Goal: Information Seeking & Learning: Learn about a topic

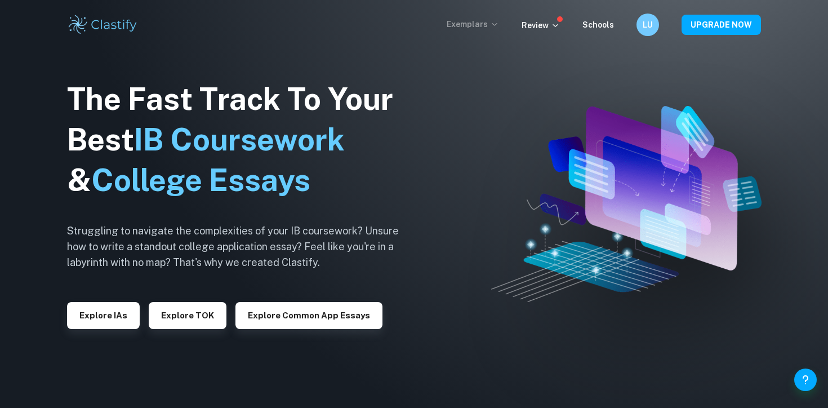
click at [483, 20] on p "Exemplars" at bounding box center [473, 24] width 52 height 12
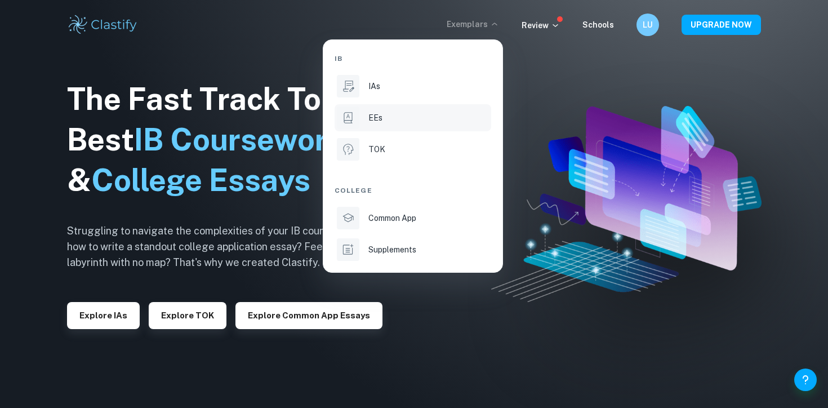
click at [384, 115] on div "EEs" at bounding box center [428, 118] width 121 height 12
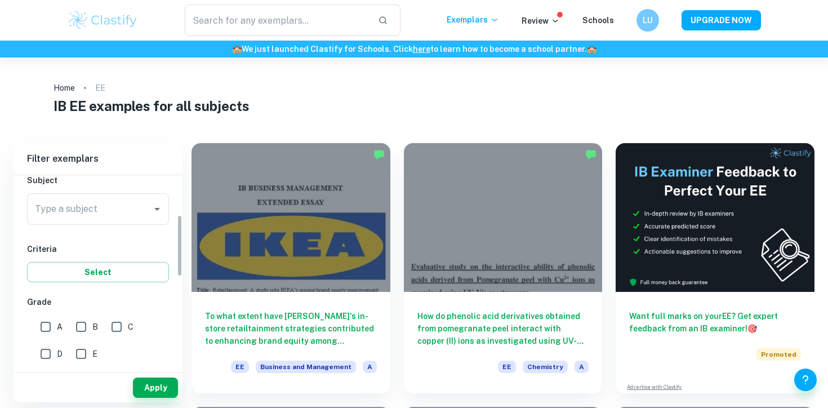
scroll to position [138, 0]
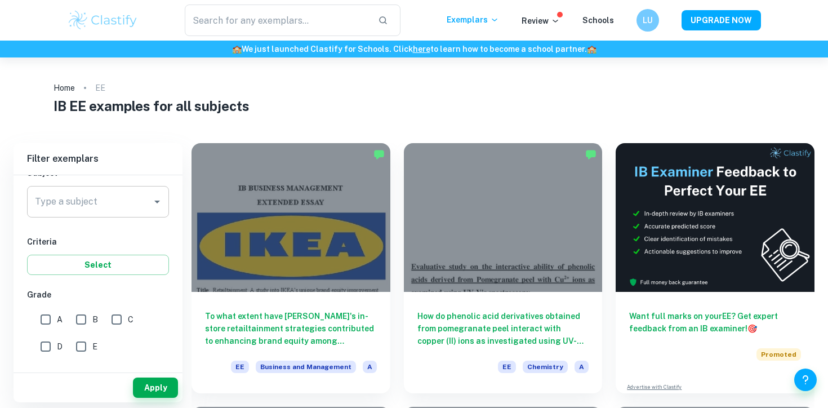
click at [124, 211] on input "Type a subject" at bounding box center [89, 201] width 115 height 21
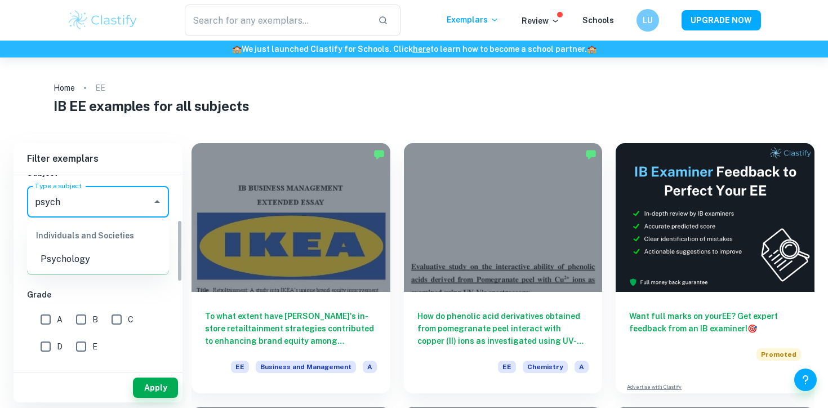
click at [93, 257] on li "Psychology" at bounding box center [98, 259] width 142 height 20
type input "Psychology"
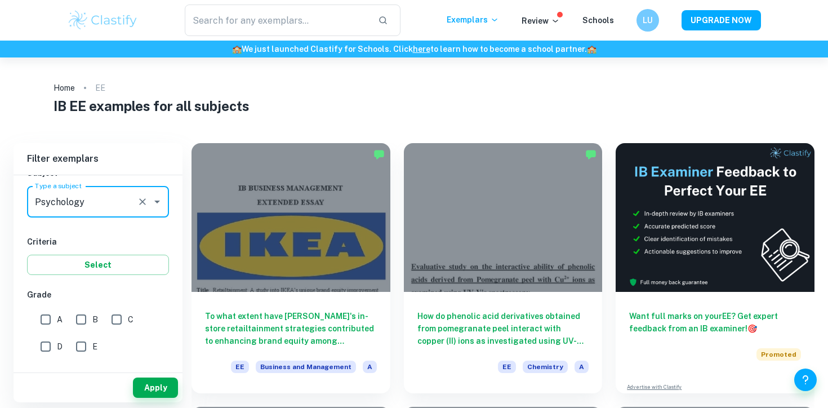
click at [45, 312] on input "A" at bounding box center [45, 319] width 23 height 23
checkbox input "true"
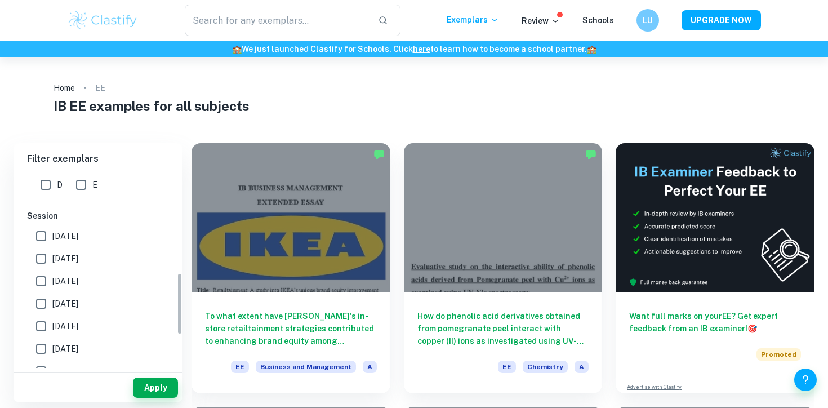
scroll to position [303, 0]
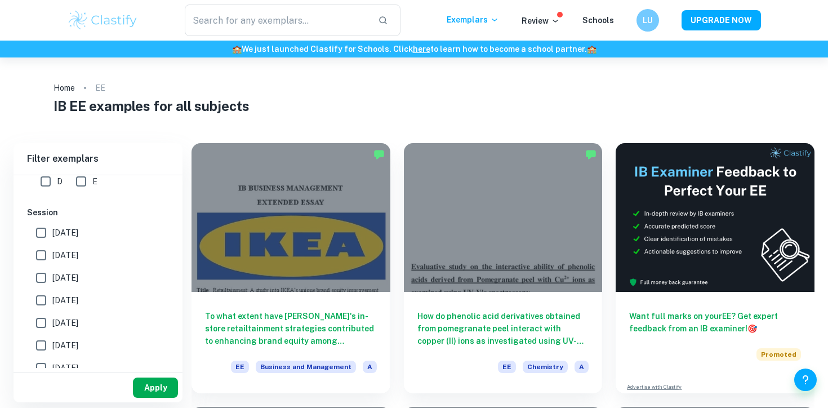
click at [158, 390] on button "Apply" at bounding box center [155, 387] width 45 height 20
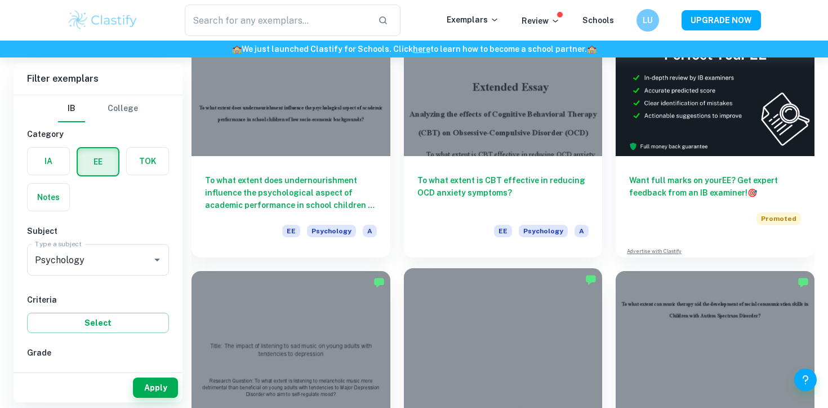
scroll to position [114, 0]
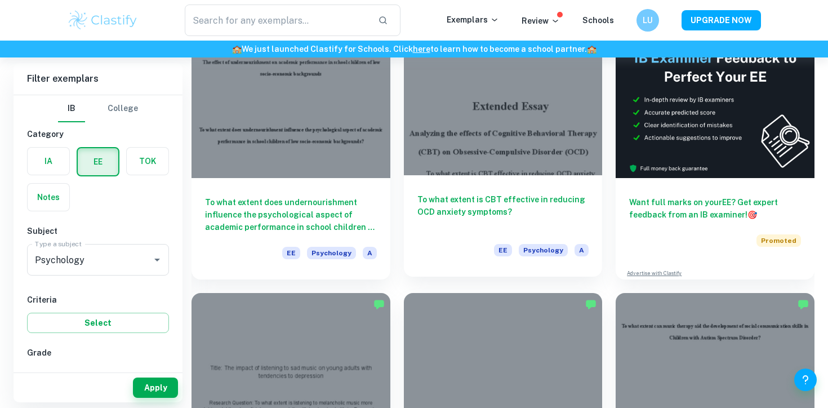
click at [498, 156] on div at bounding box center [503, 100] width 199 height 149
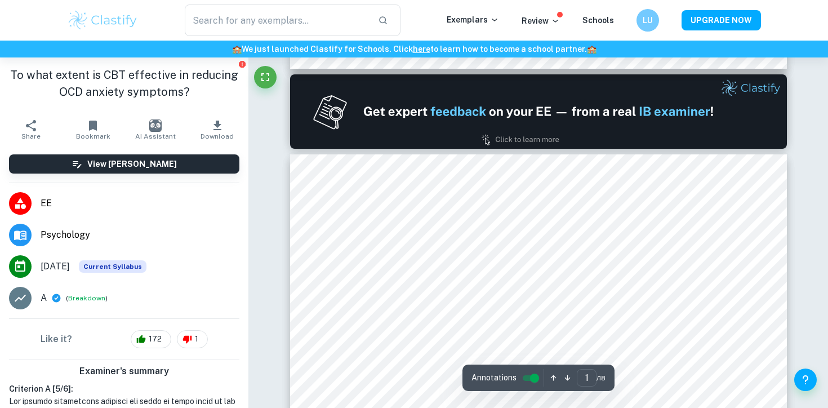
type input "2"
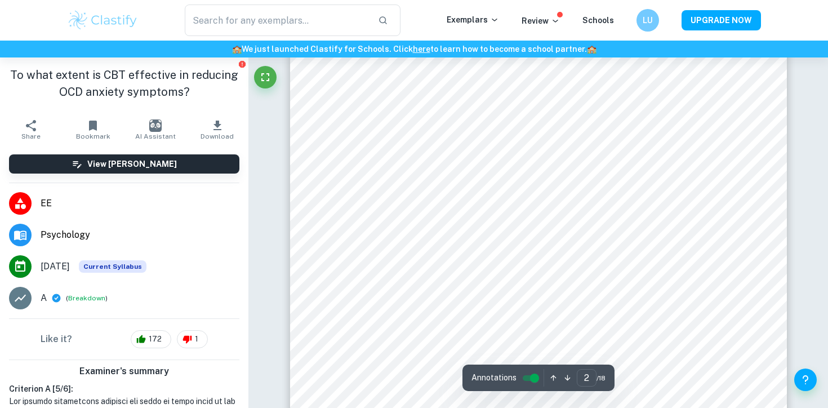
scroll to position [780, 0]
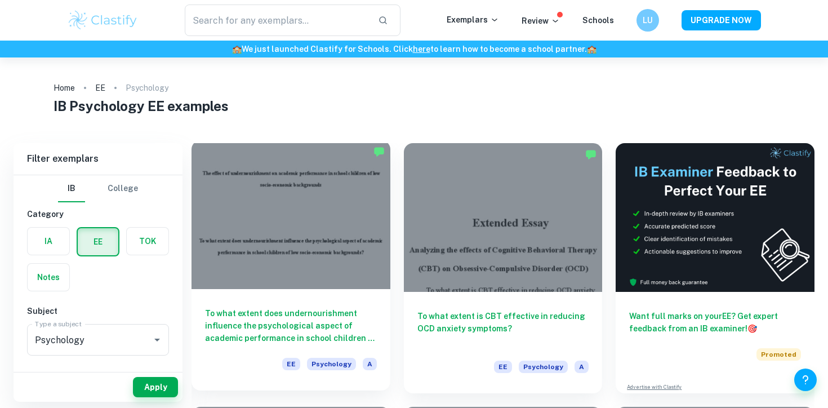
click at [271, 250] on div at bounding box center [290, 214] width 199 height 149
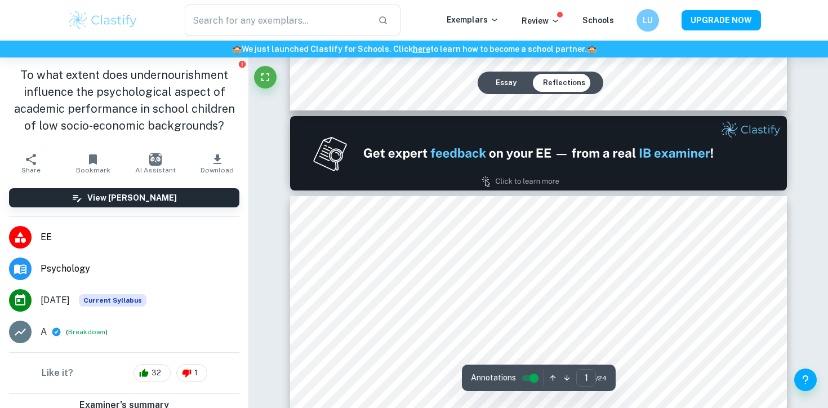
type input "2"
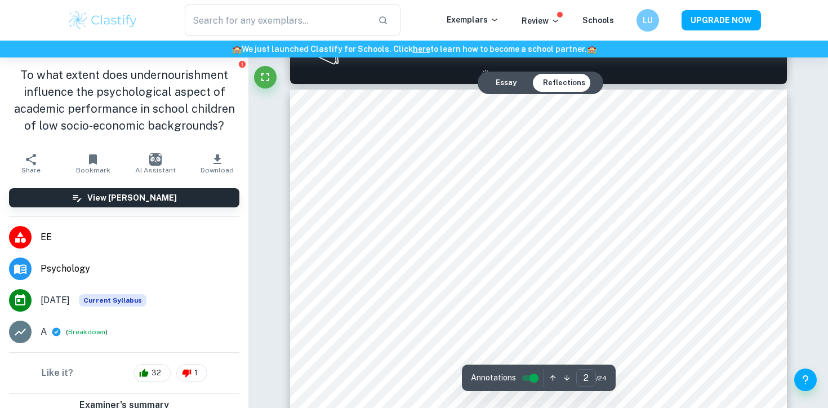
scroll to position [794, 0]
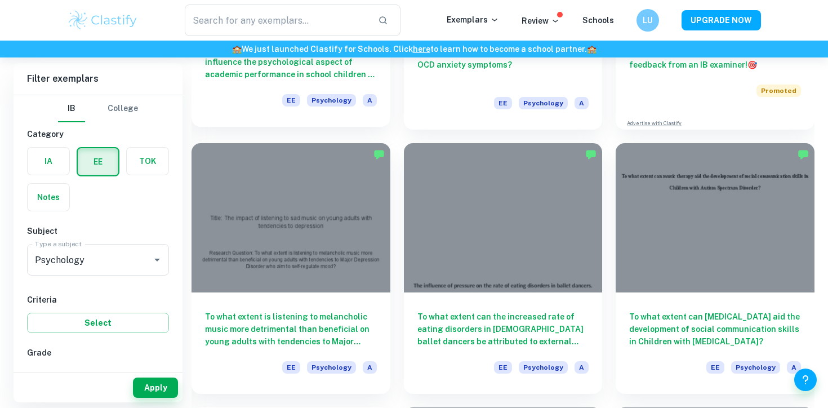
scroll to position [265, 0]
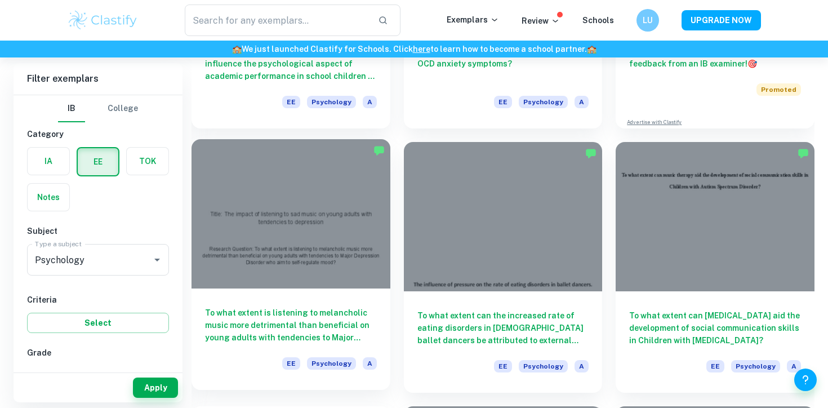
click at [326, 240] on div at bounding box center [290, 213] width 199 height 149
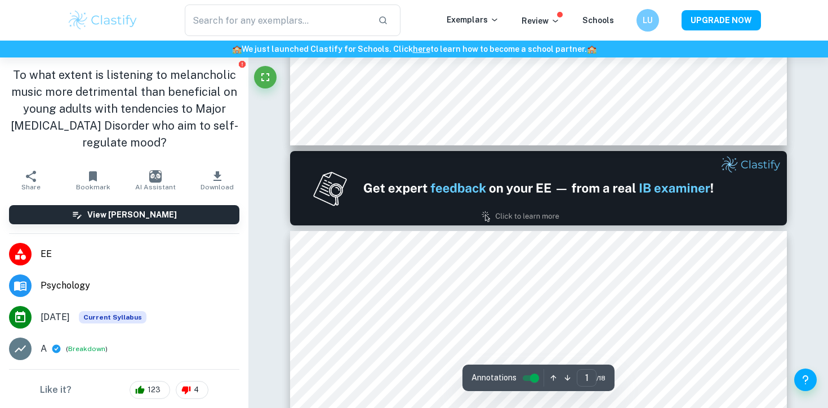
type input "2"
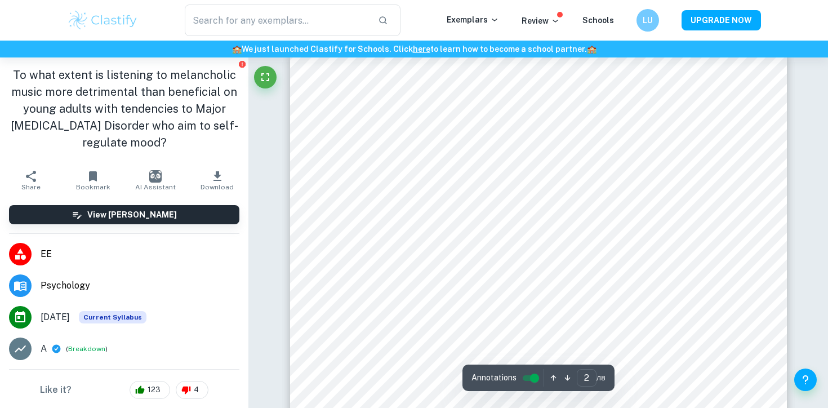
scroll to position [885, 0]
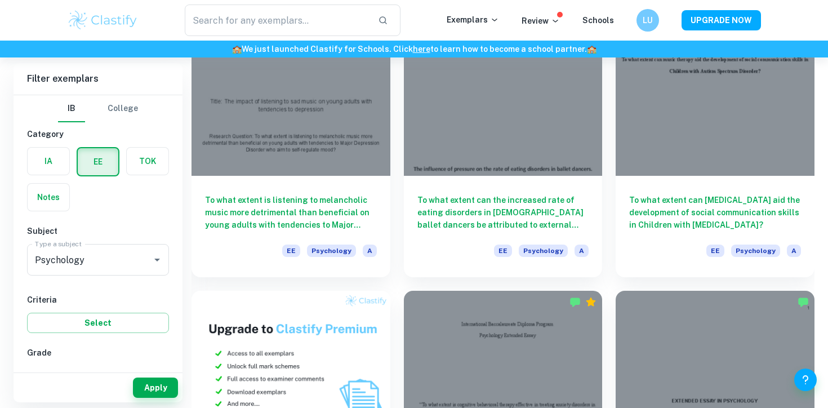
scroll to position [380, 0]
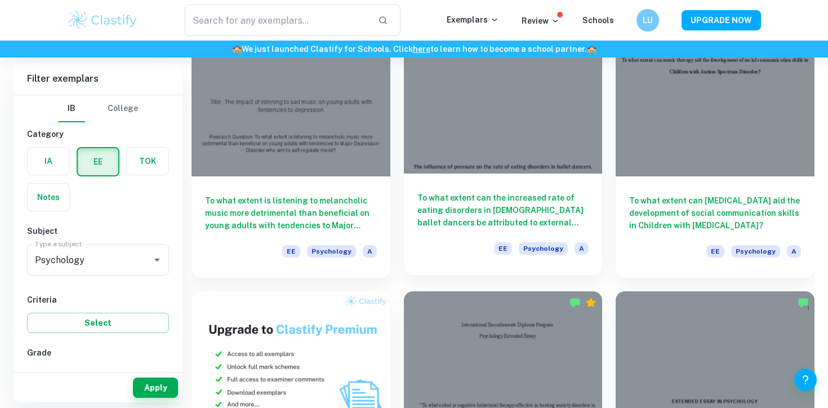
click at [520, 127] on div at bounding box center [503, 98] width 199 height 149
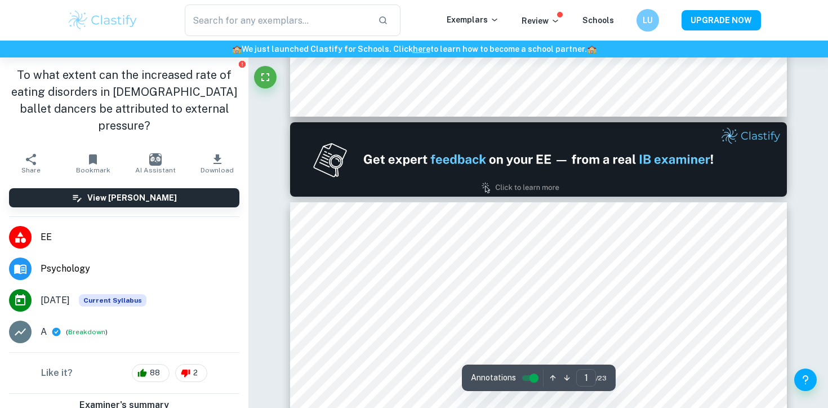
type input "2"
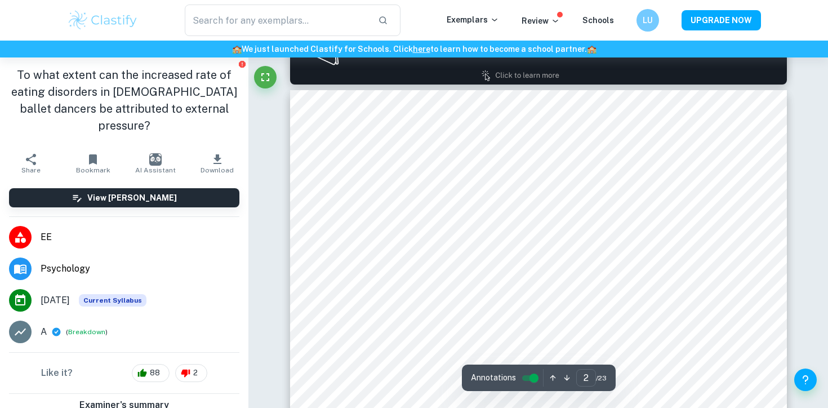
scroll to position [765, 0]
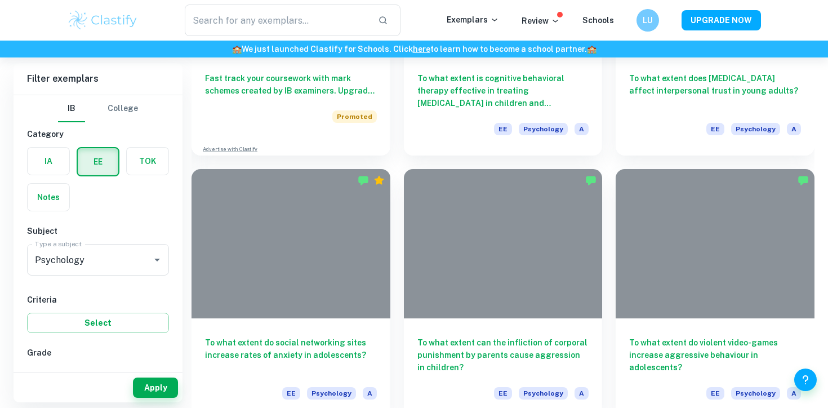
scroll to position [380, 0]
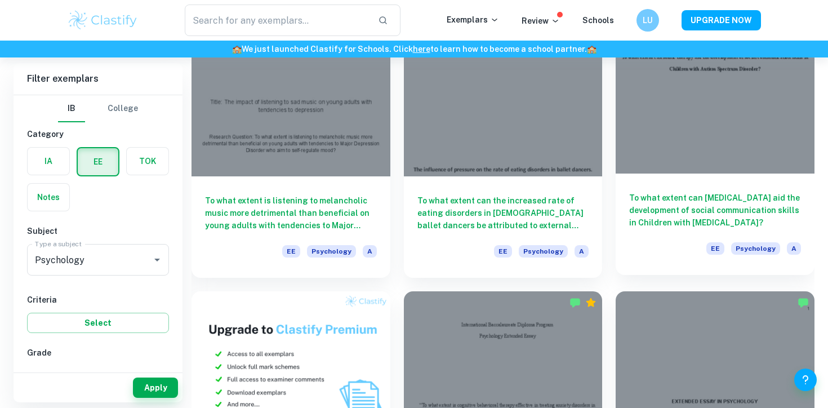
click at [691, 170] on div at bounding box center [715, 98] width 199 height 149
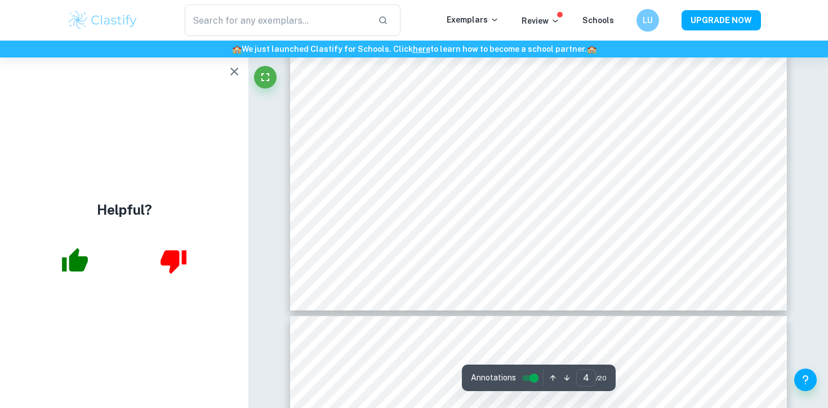
scroll to position [2769, 0]
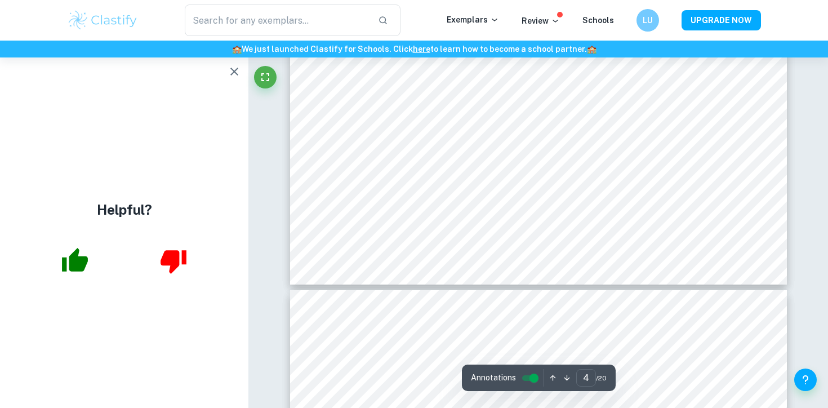
click at [233, 75] on icon "button" at bounding box center [235, 72] width 14 height 14
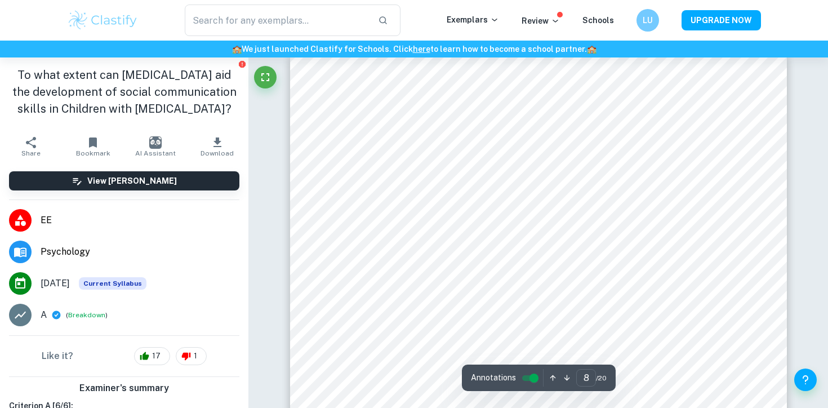
scroll to position [5136, 0]
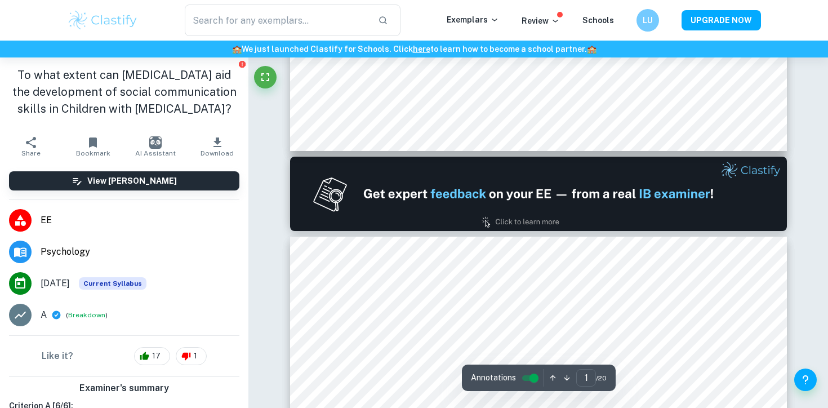
type input "2"
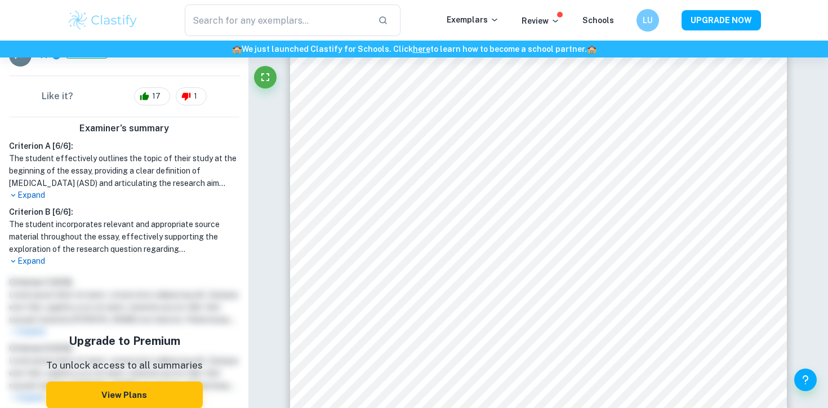
scroll to position [259, 0]
click at [32, 259] on p "Expand" at bounding box center [124, 262] width 230 height 12
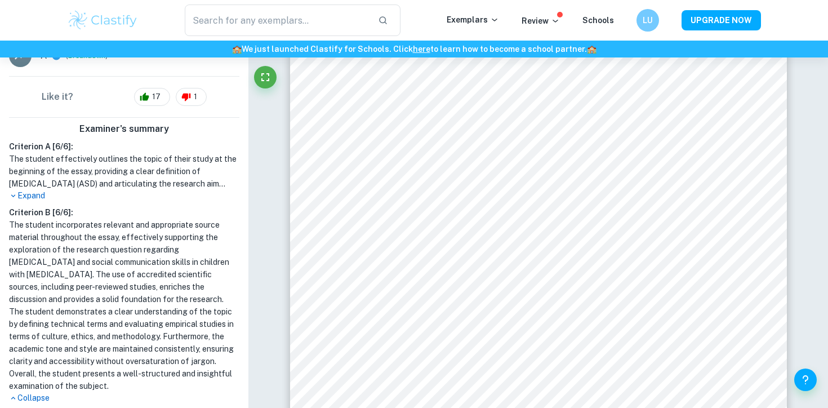
click at [37, 191] on p "Expand" at bounding box center [124, 196] width 230 height 12
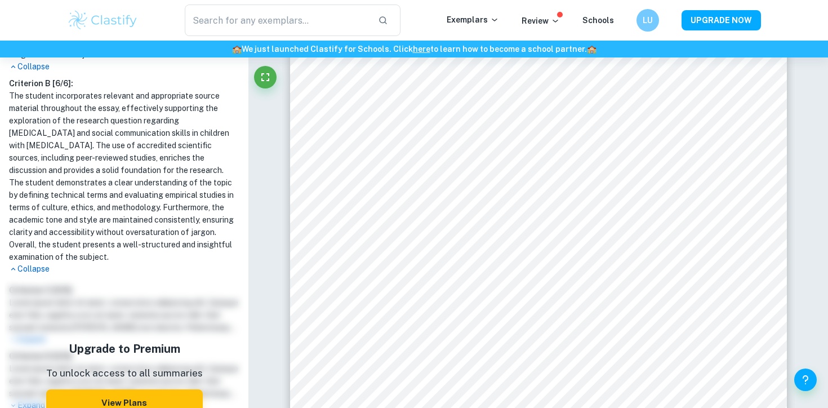
scroll to position [545, 0]
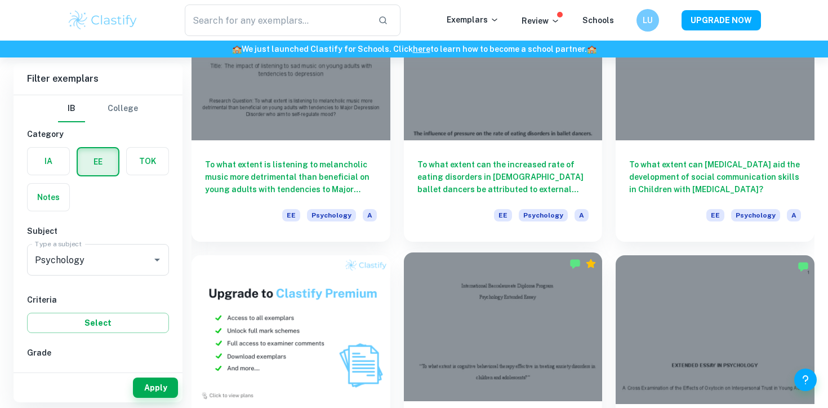
scroll to position [548, 0]
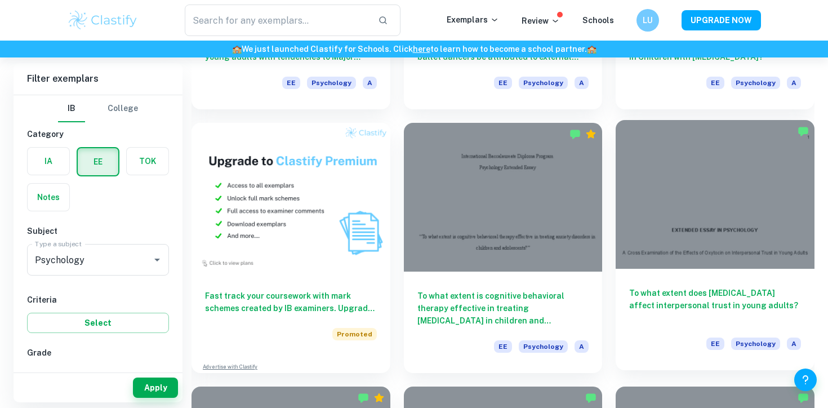
click at [742, 220] on div at bounding box center [715, 194] width 199 height 149
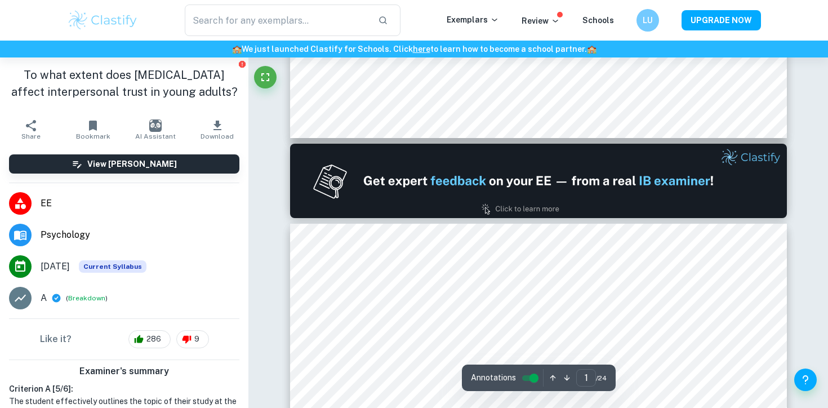
type input "2"
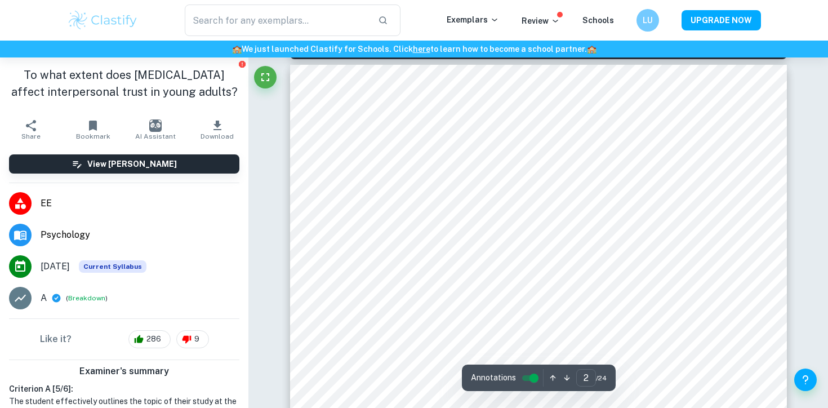
scroll to position [733, 0]
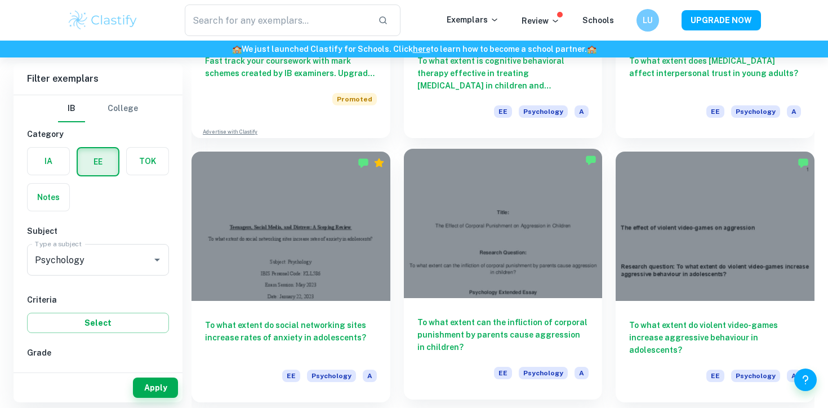
scroll to position [818, 0]
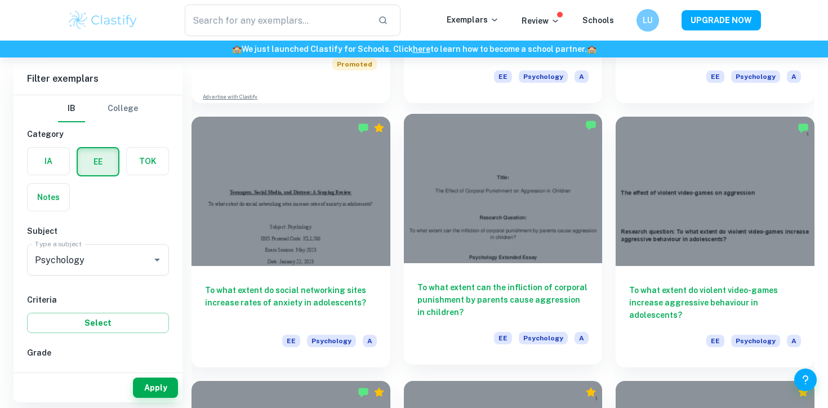
click at [488, 246] on div at bounding box center [503, 188] width 199 height 149
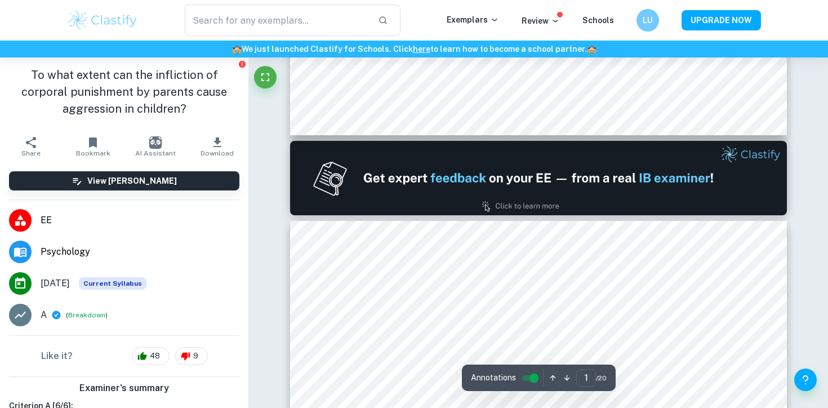
type input "2"
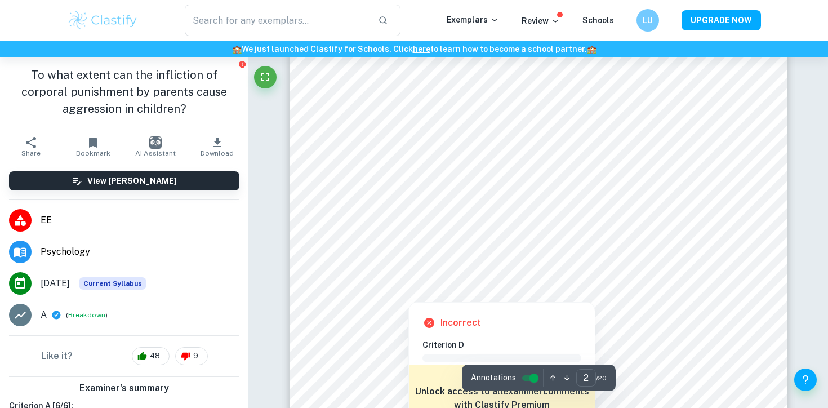
scroll to position [897, 0]
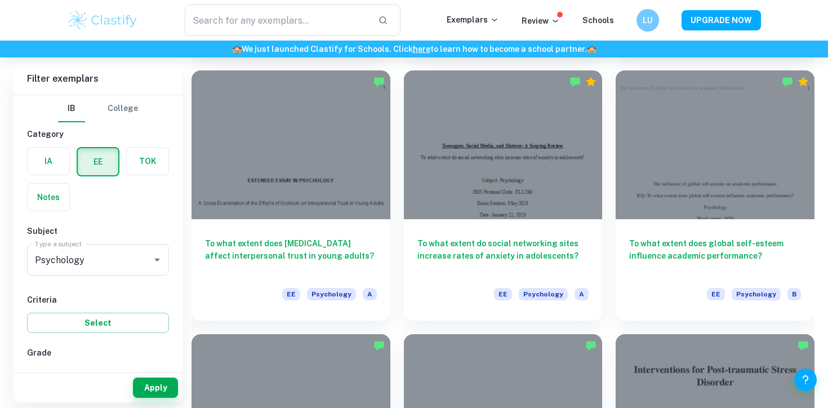
scroll to position [1131, 0]
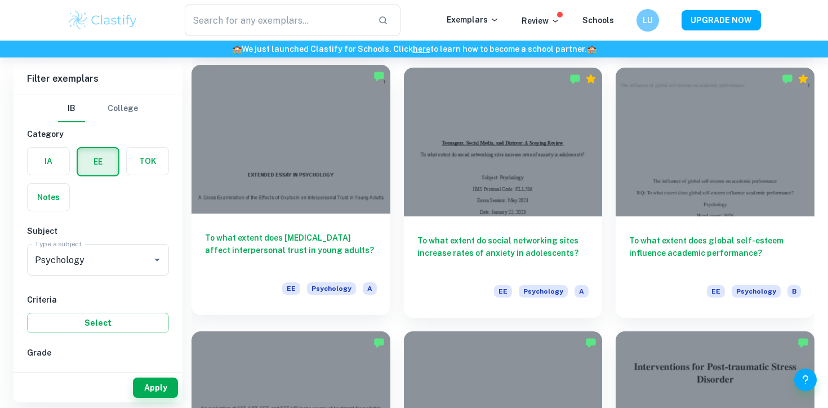
click at [332, 181] on div at bounding box center [290, 139] width 199 height 149
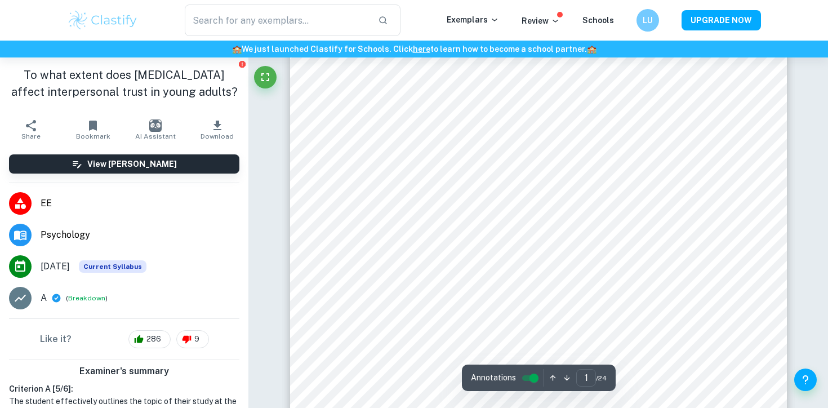
scroll to position [545, 0]
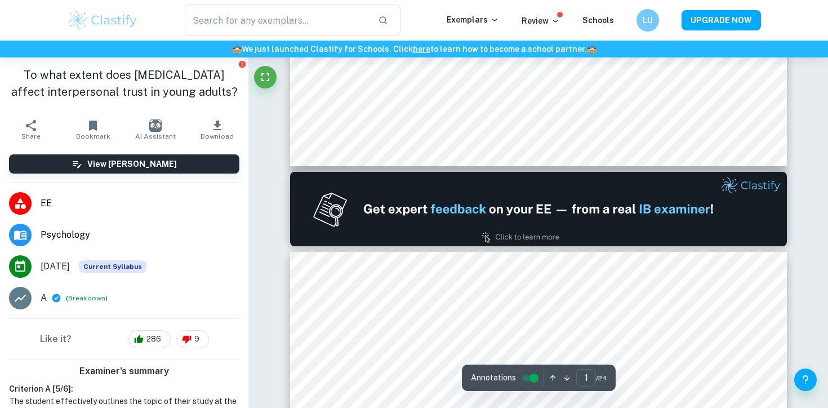
type input "2"
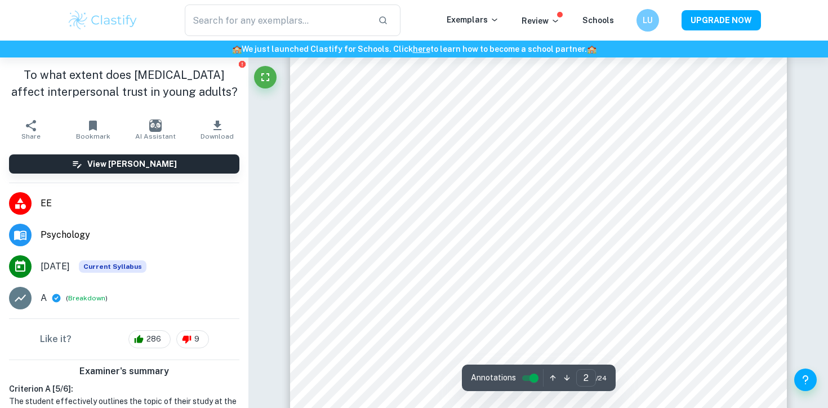
scroll to position [778, 0]
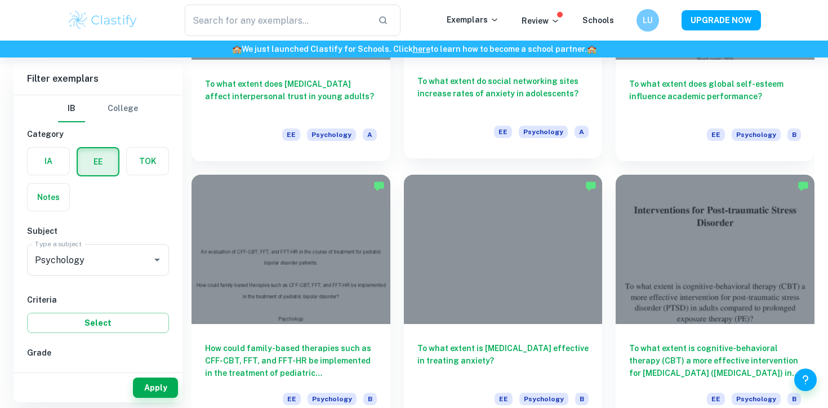
scroll to position [1295, 0]
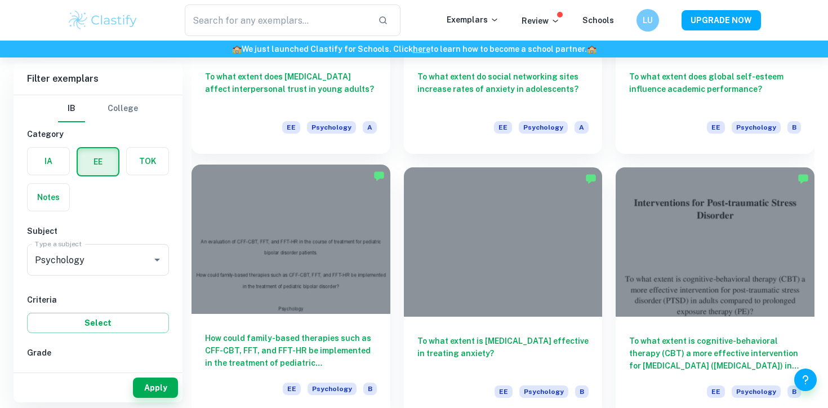
click at [300, 216] on div at bounding box center [290, 238] width 199 height 149
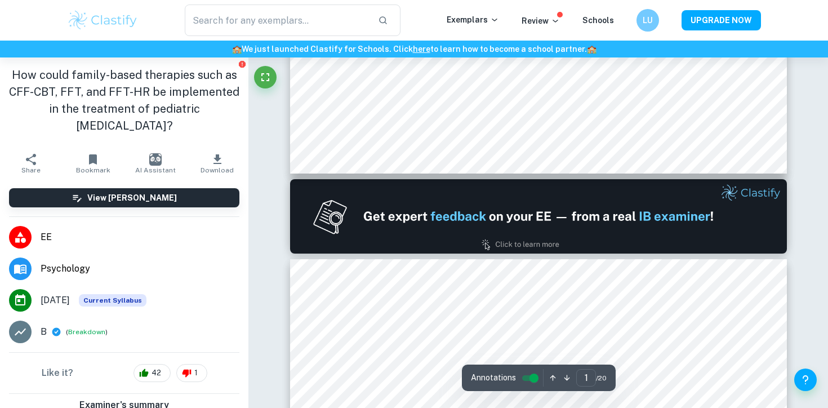
type input "2"
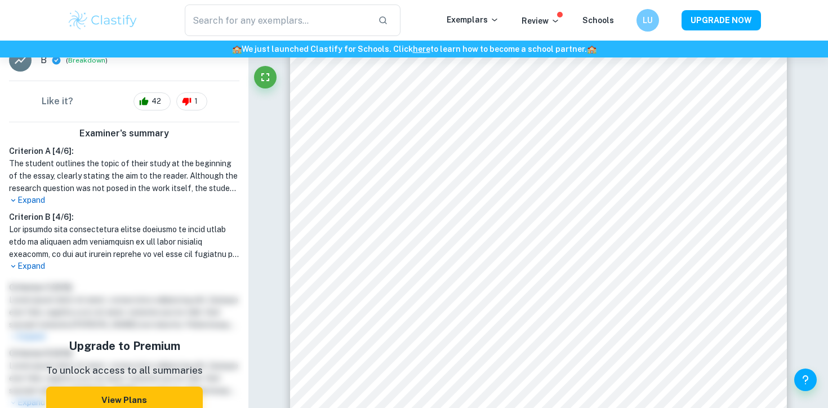
scroll to position [286, 0]
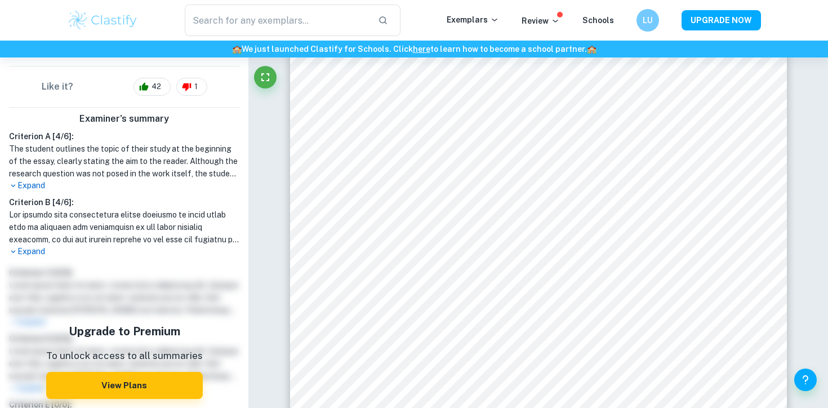
click at [34, 185] on p "Expand" at bounding box center [124, 186] width 230 height 12
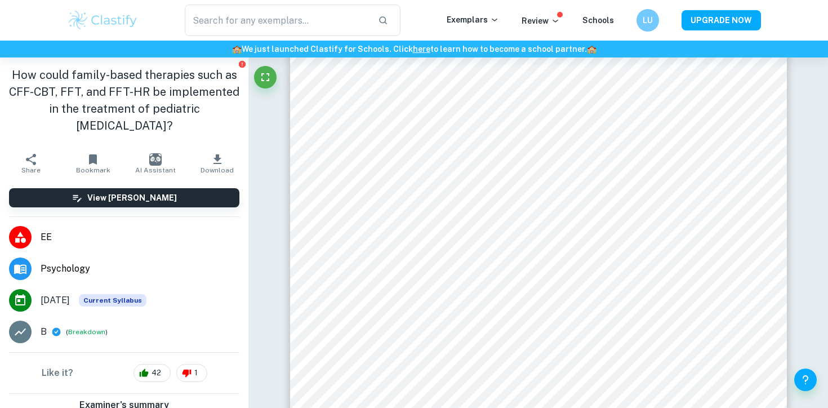
scroll to position [0, 0]
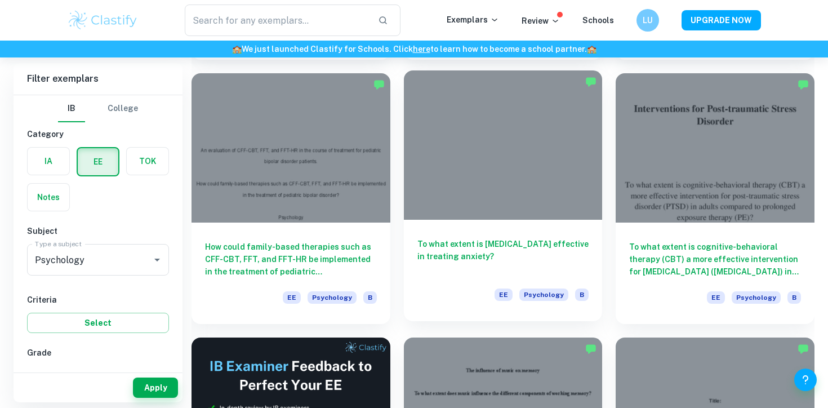
scroll to position [1389, 0]
click at [471, 197] on div at bounding box center [503, 144] width 199 height 149
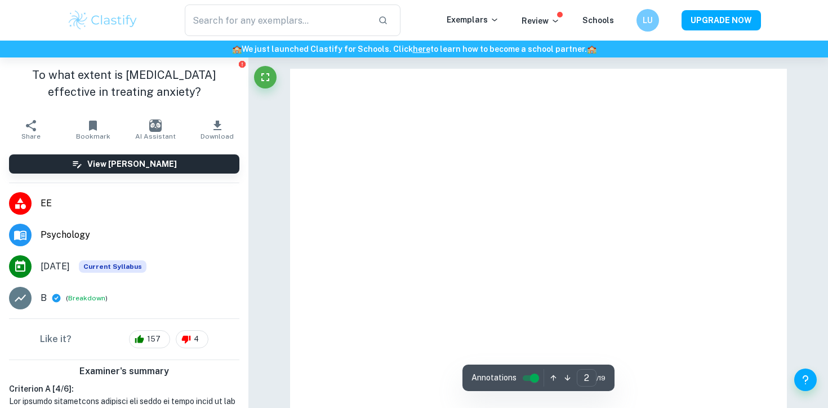
type input "1"
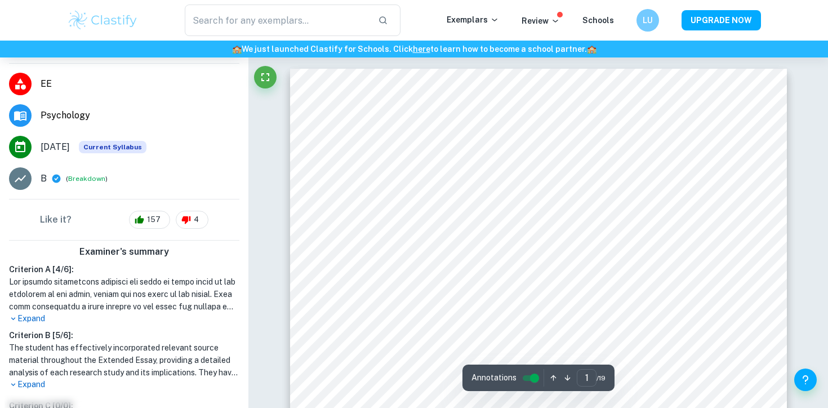
scroll to position [122, 0]
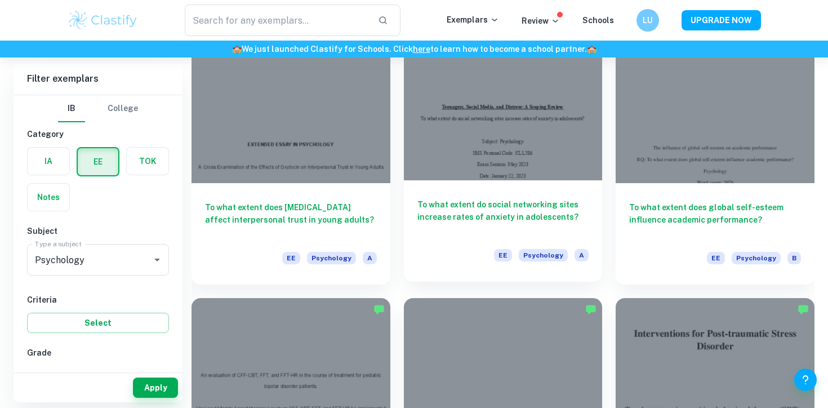
scroll to position [1150, 0]
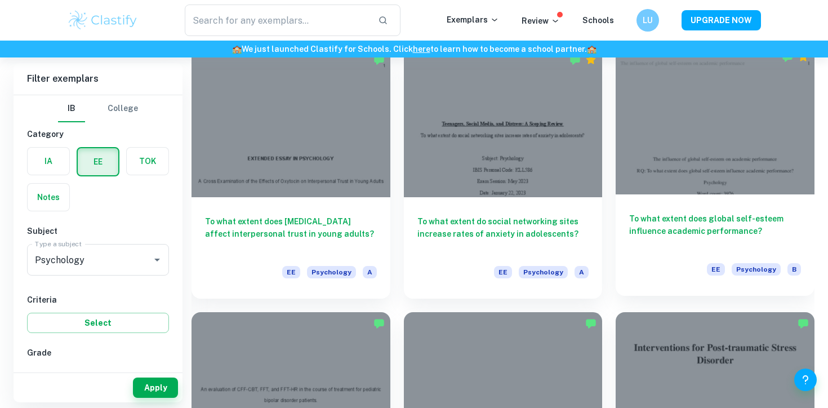
click at [690, 169] on div at bounding box center [715, 120] width 199 height 149
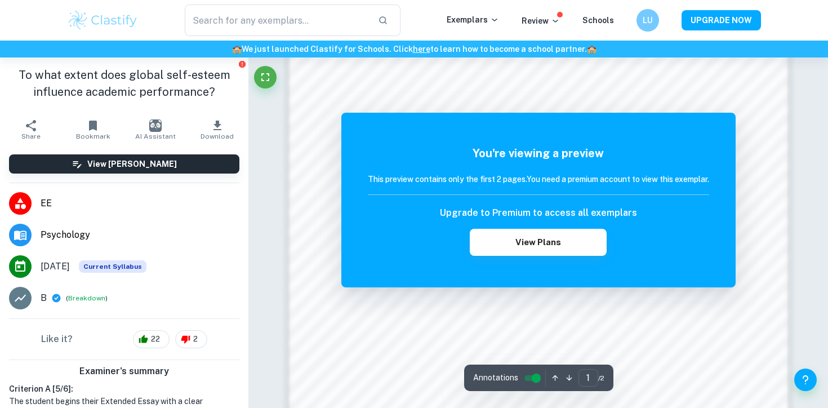
scroll to position [636, 0]
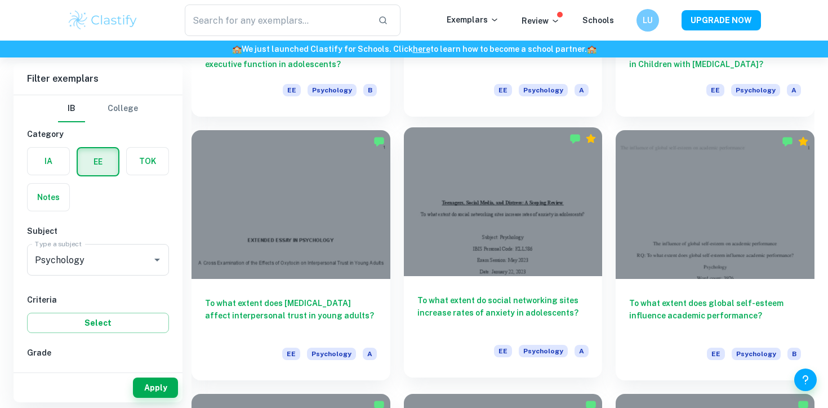
scroll to position [1067, 0]
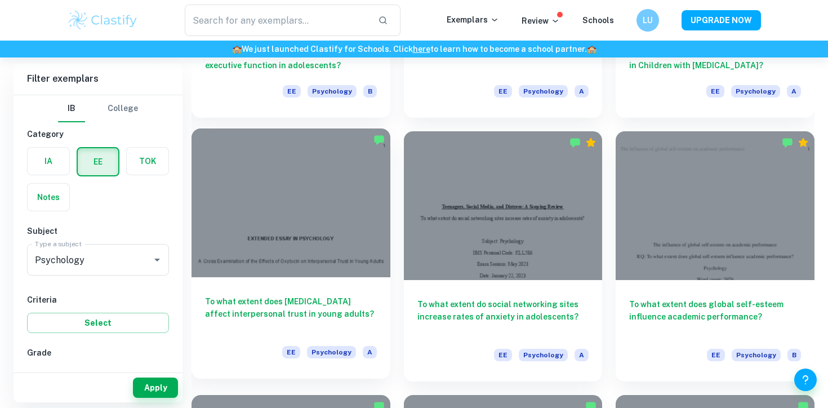
click at [338, 206] on div at bounding box center [290, 202] width 199 height 149
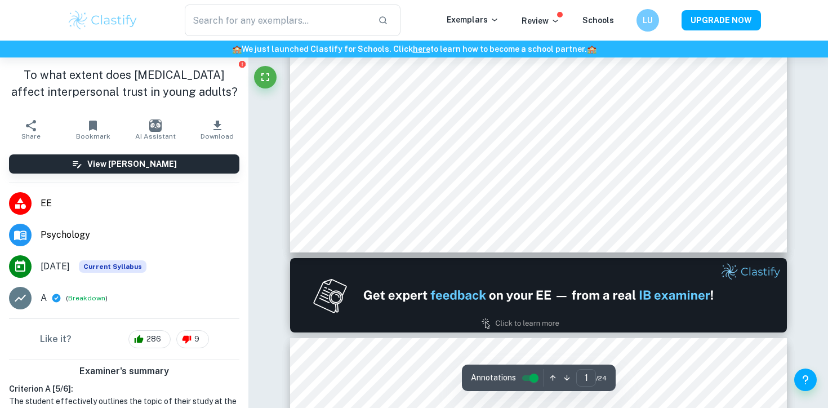
type input "2"
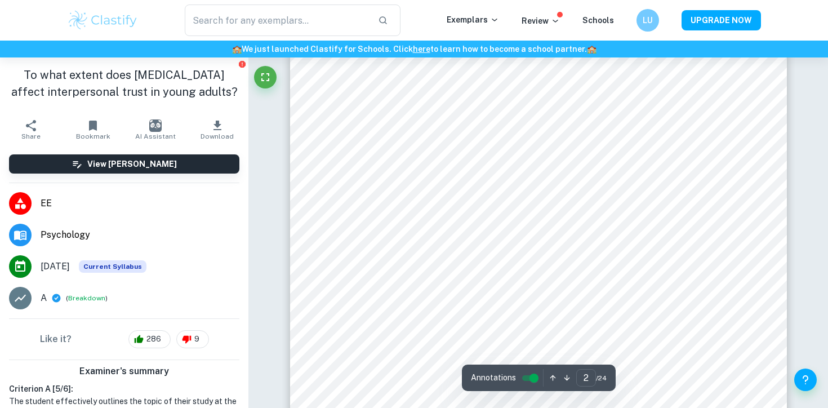
scroll to position [858, 0]
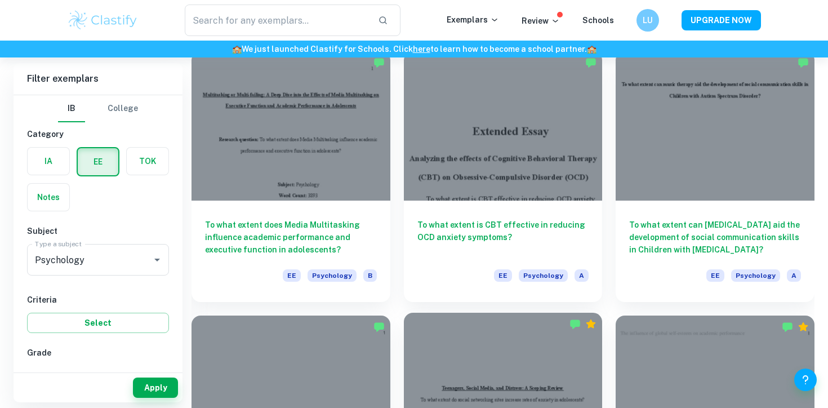
scroll to position [832, 0]
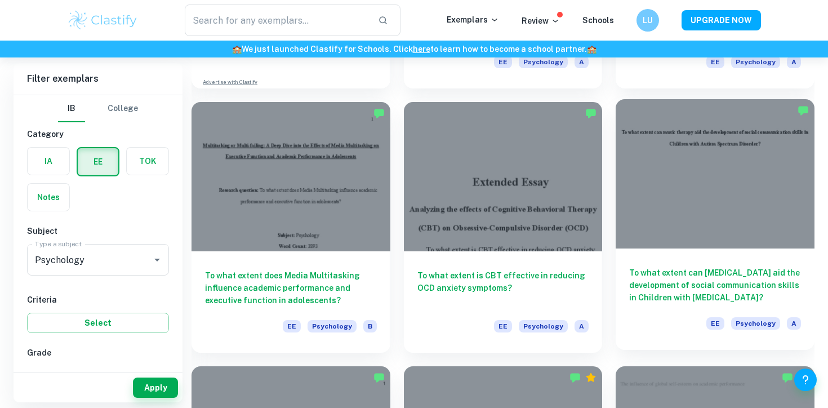
click at [693, 176] on div at bounding box center [715, 173] width 199 height 149
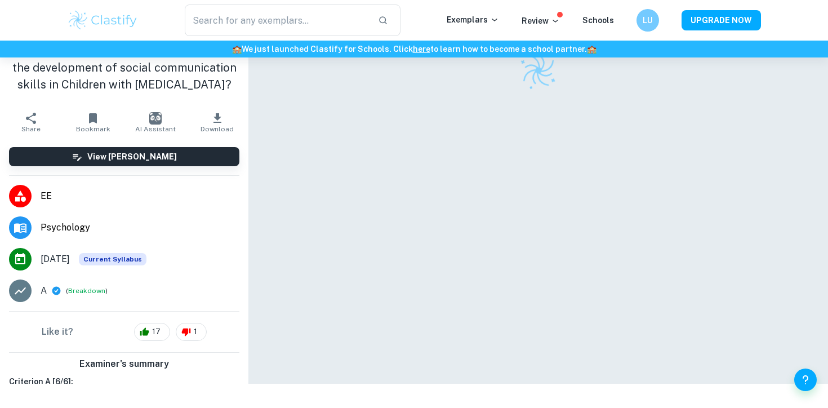
scroll to position [-4, 0]
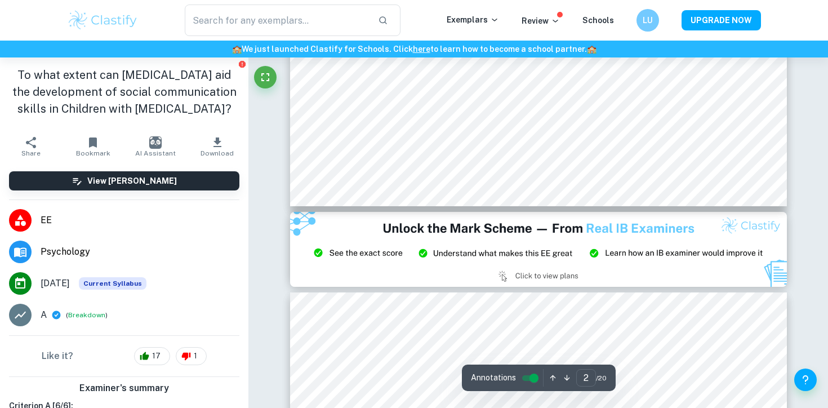
type input "3"
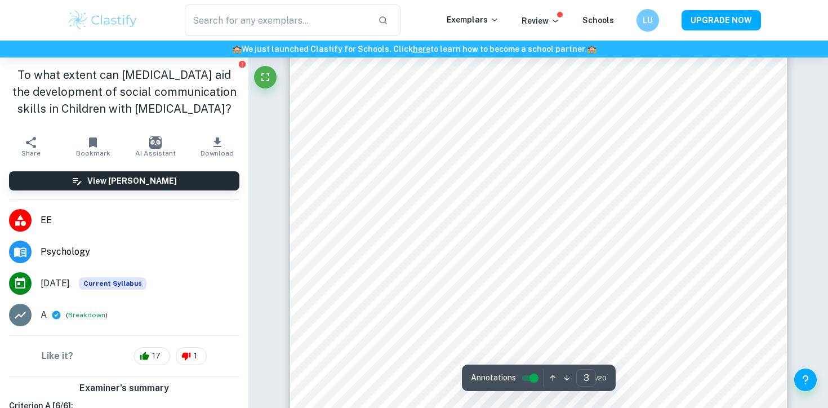
scroll to position [1689, 0]
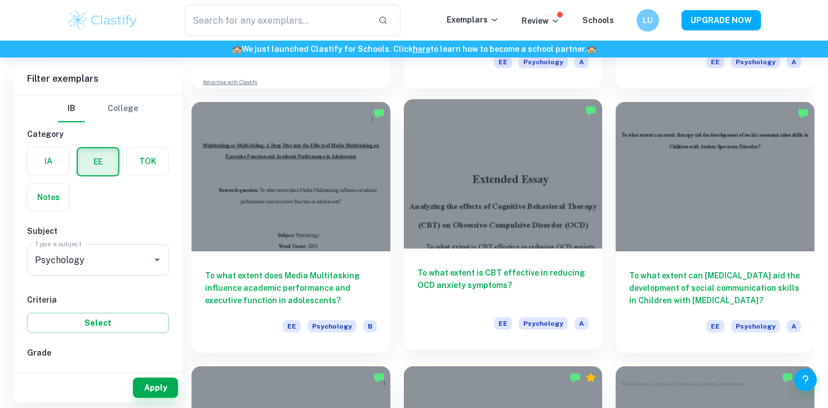
scroll to position [801, 0]
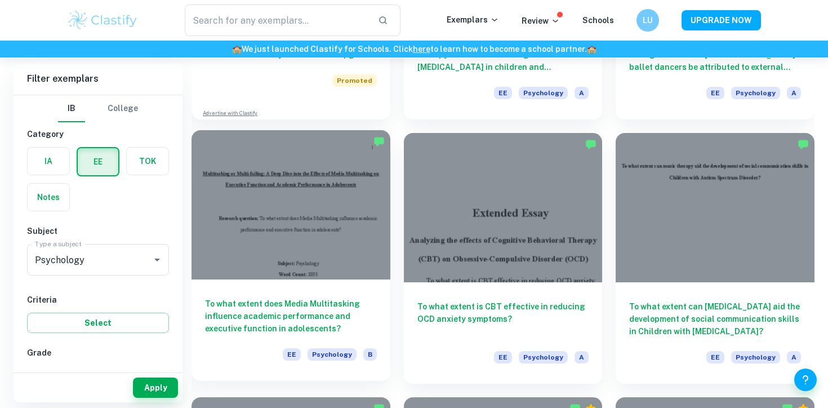
click at [335, 213] on div at bounding box center [290, 204] width 199 height 149
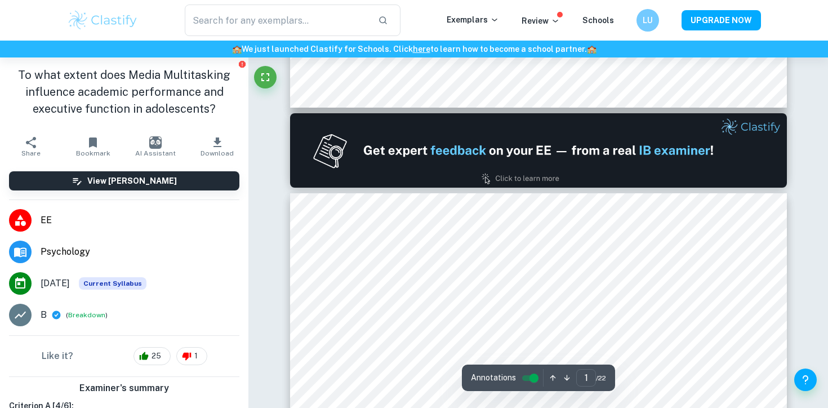
type input "2"
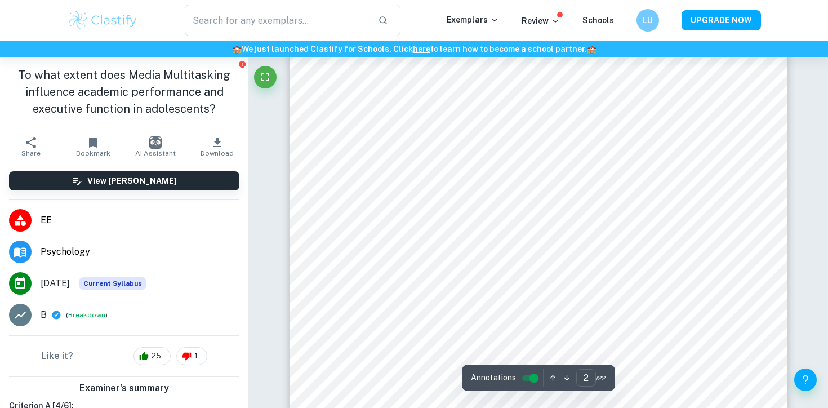
scroll to position [766, 0]
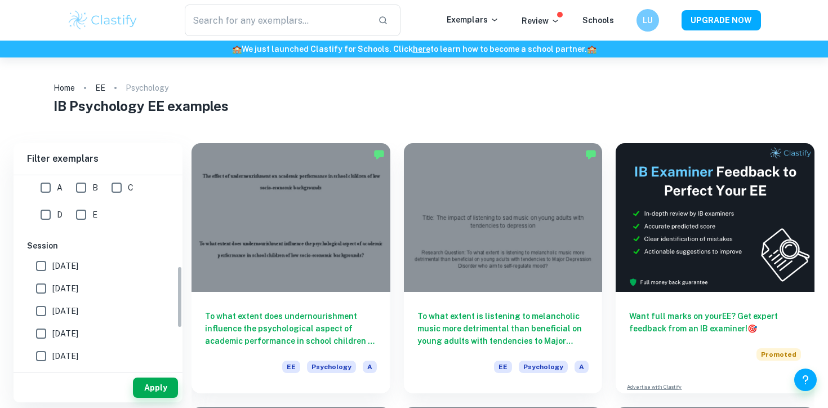
scroll to position [268, 0]
click at [42, 194] on input "A" at bounding box center [45, 189] width 23 height 23
checkbox input "true"
click at [155, 390] on button "Apply" at bounding box center [155, 387] width 45 height 20
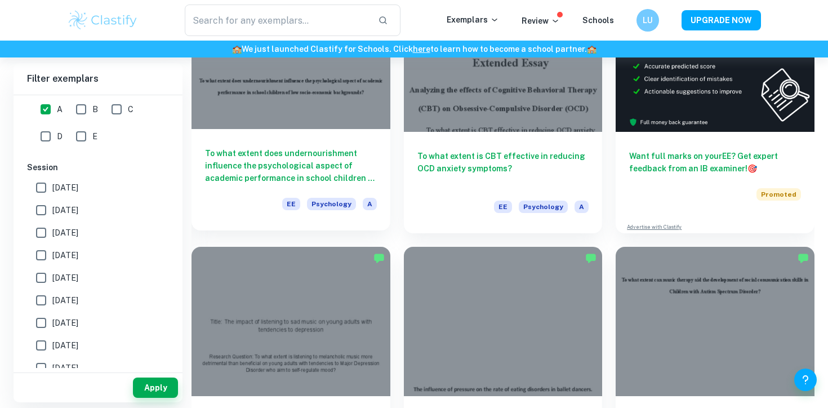
scroll to position [284, 0]
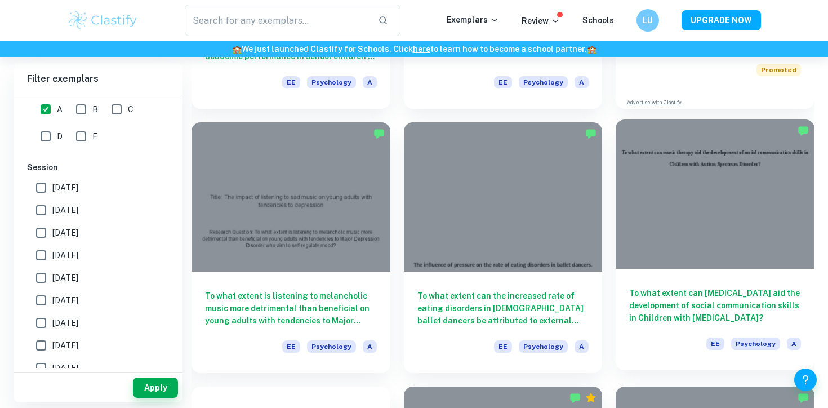
click at [720, 211] on div at bounding box center [715, 193] width 199 height 149
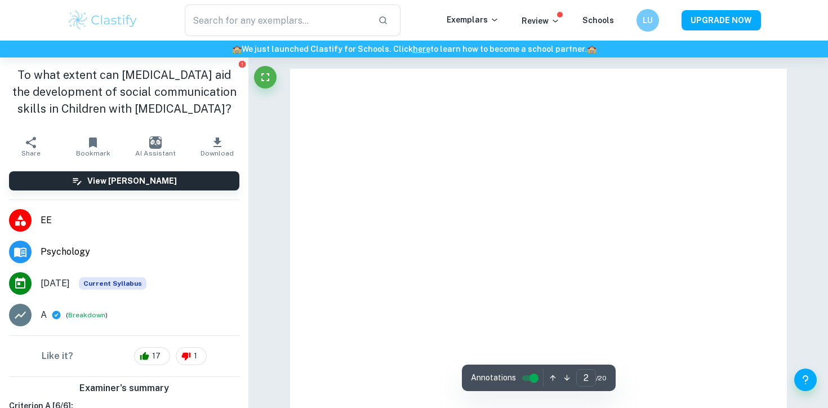
type input "1"
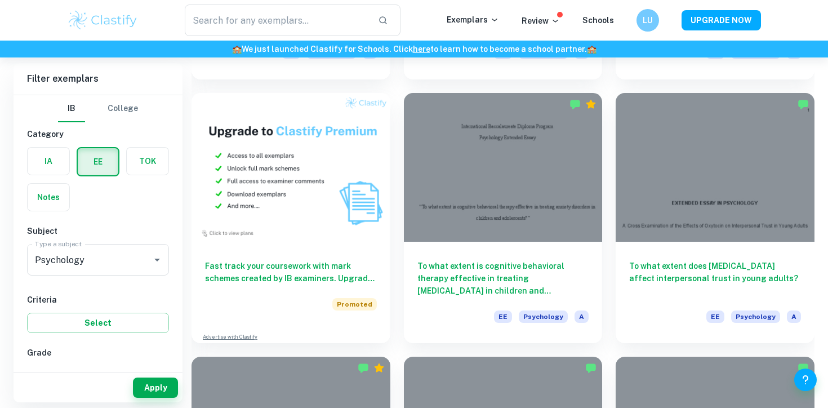
scroll to position [584, 0]
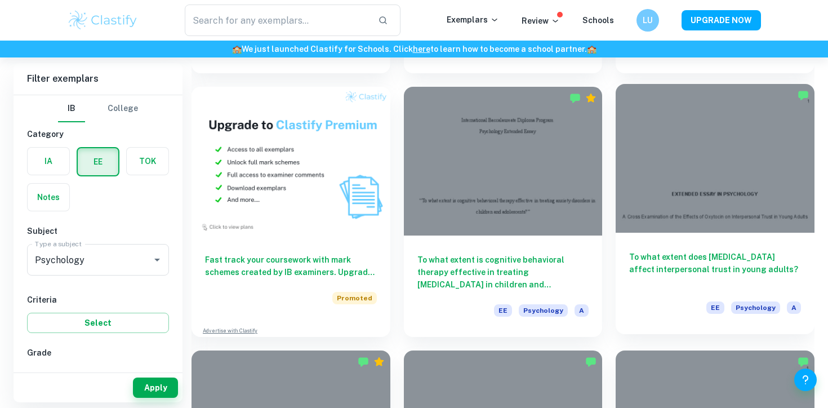
click at [736, 145] on div at bounding box center [715, 158] width 199 height 149
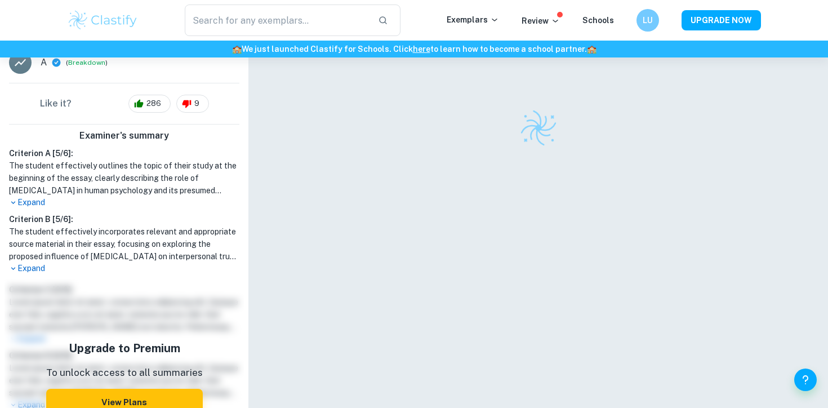
scroll to position [247, 0]
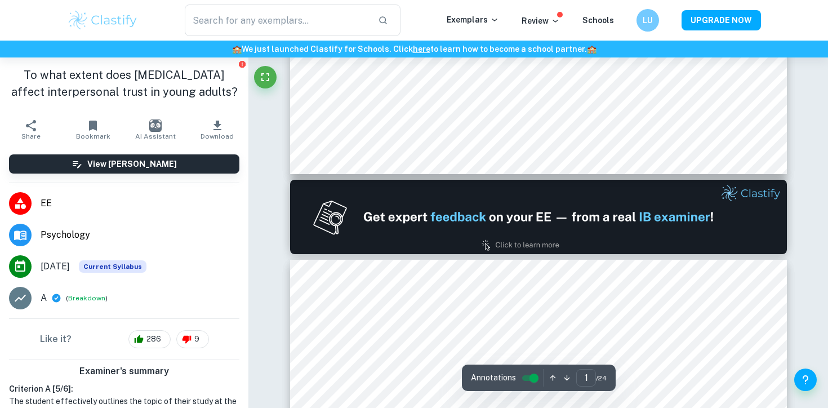
type input "2"
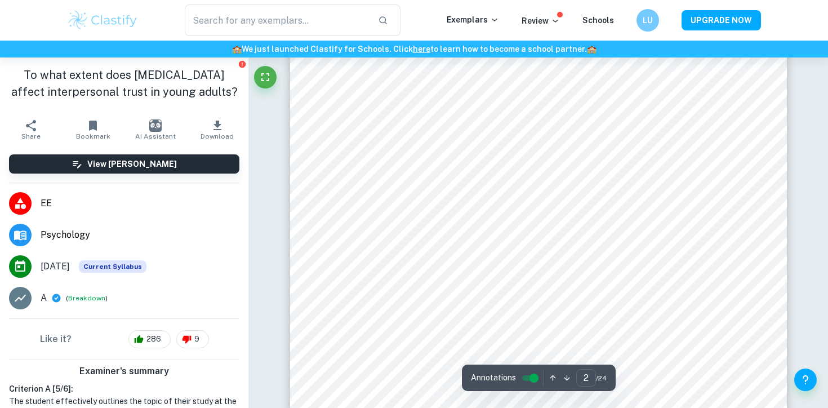
scroll to position [777, 0]
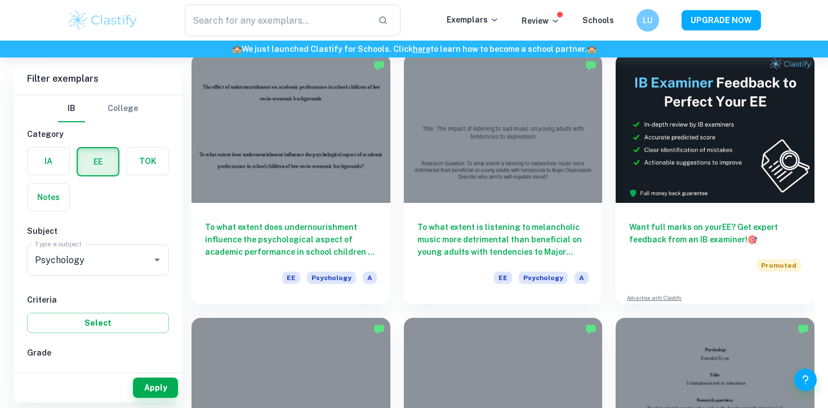
scroll to position [92, 0]
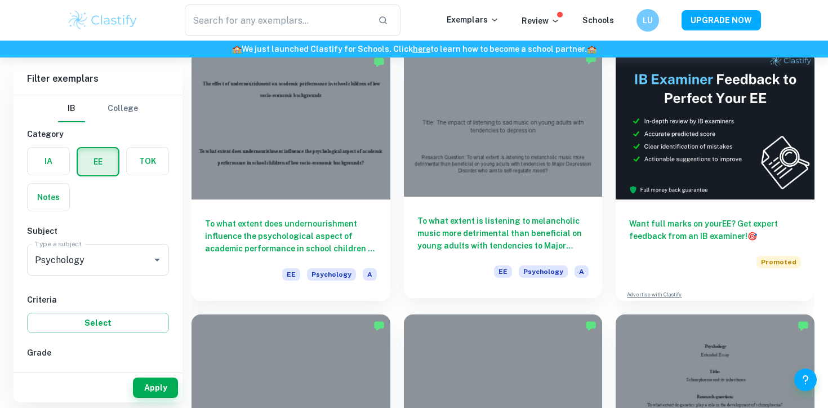
click at [475, 163] on div at bounding box center [503, 122] width 199 height 149
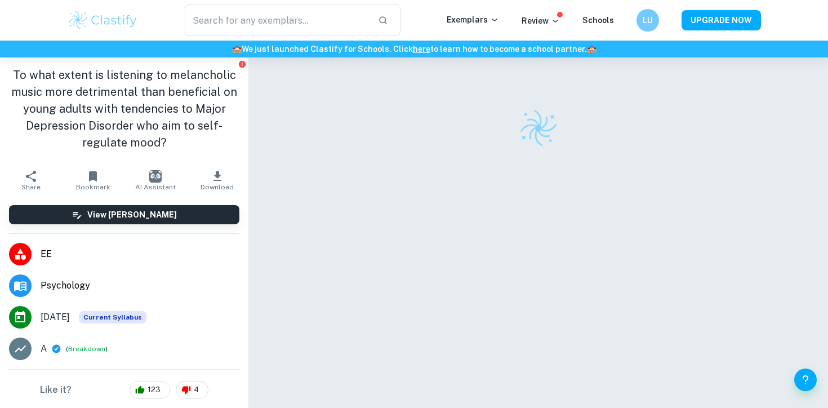
checkbox input "true"
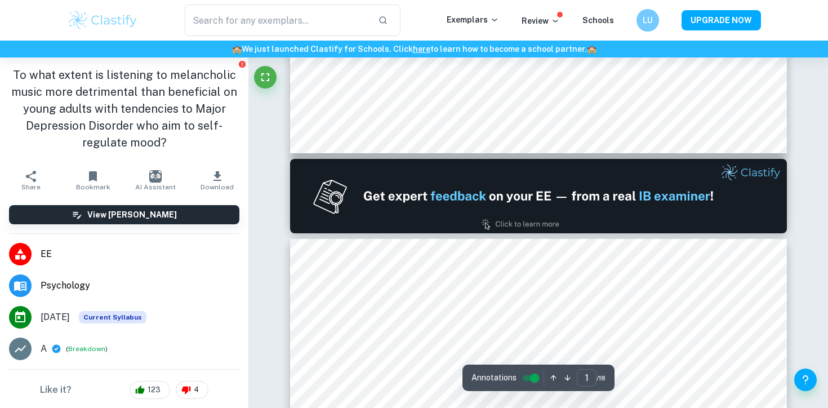
type input "2"
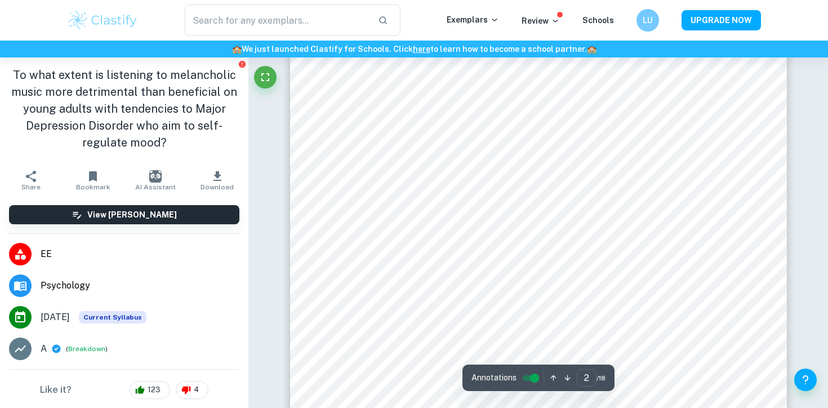
scroll to position [931, 0]
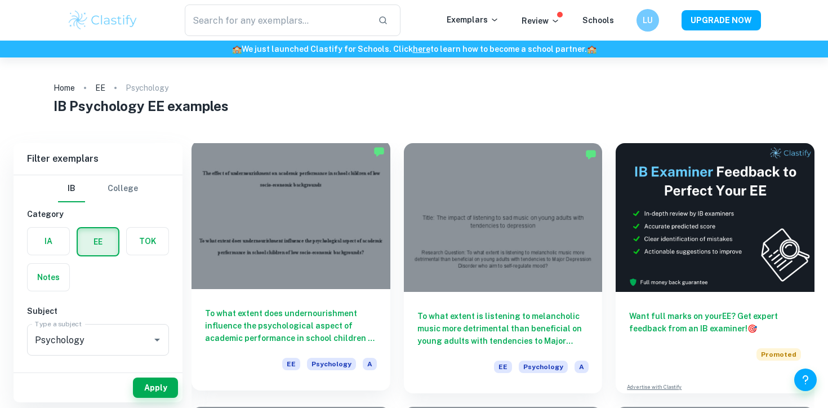
click at [312, 169] on div at bounding box center [290, 214] width 199 height 149
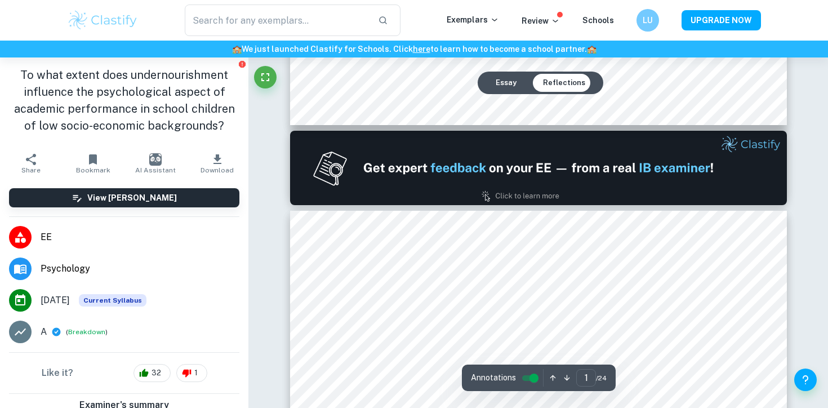
type input "2"
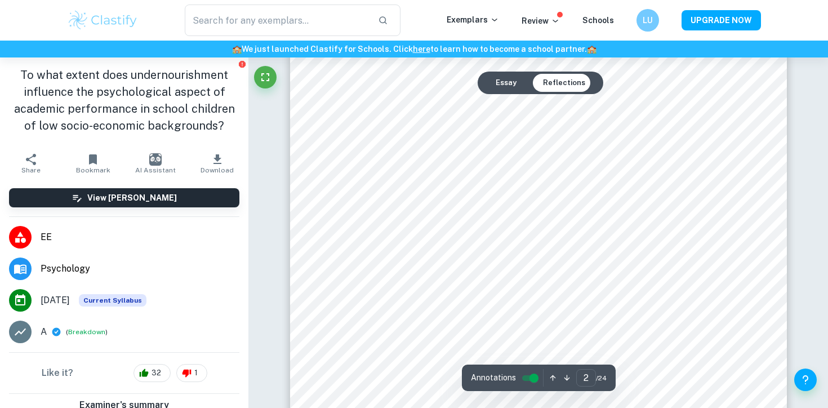
scroll to position [813, 0]
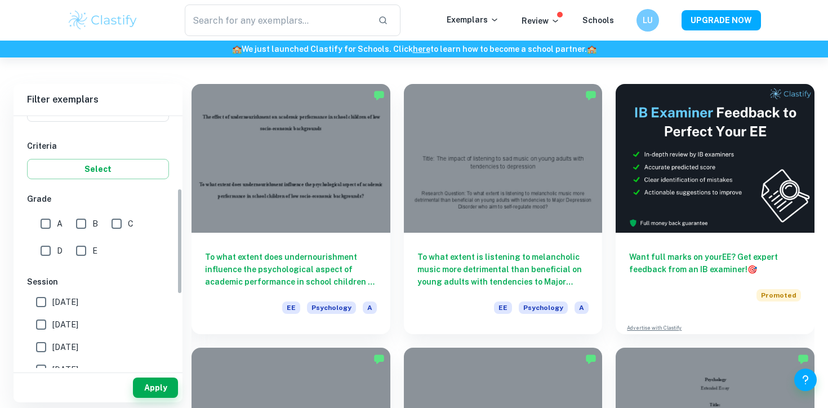
scroll to position [178, 0]
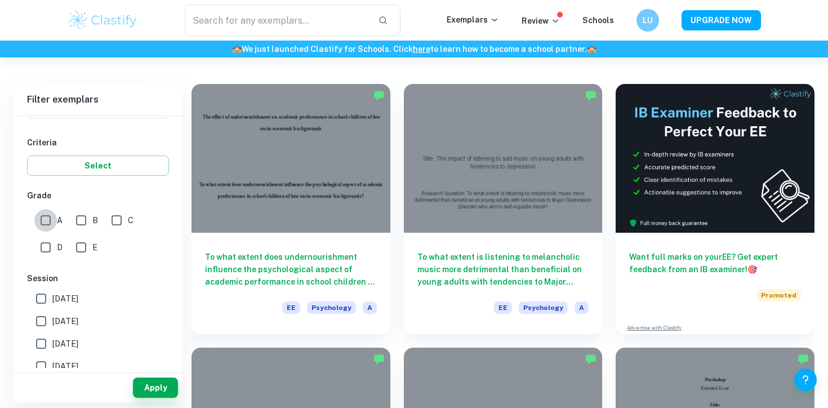
click at [42, 223] on input "A" at bounding box center [45, 220] width 23 height 23
checkbox input "true"
click at [164, 394] on button "Apply" at bounding box center [155, 387] width 45 height 20
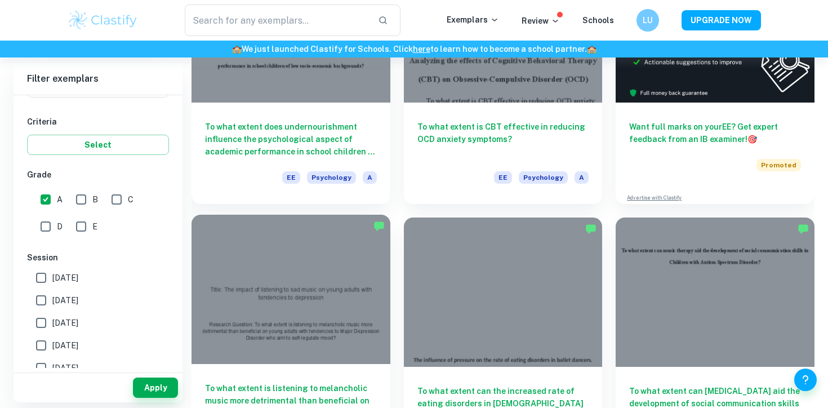
scroll to position [158, 0]
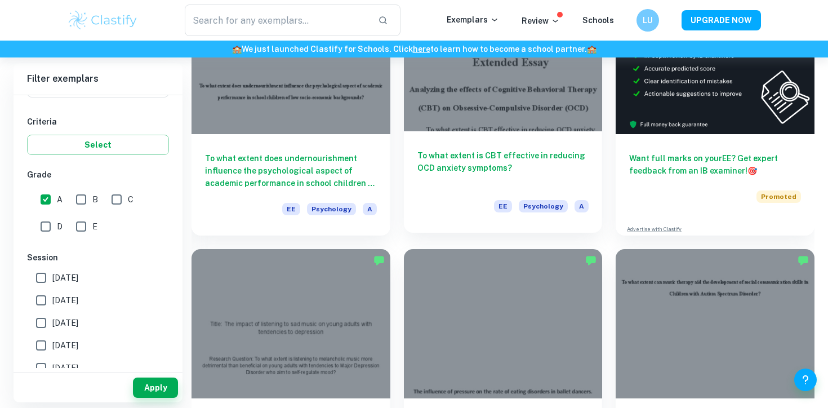
click at [573, 101] on div at bounding box center [503, 57] width 199 height 149
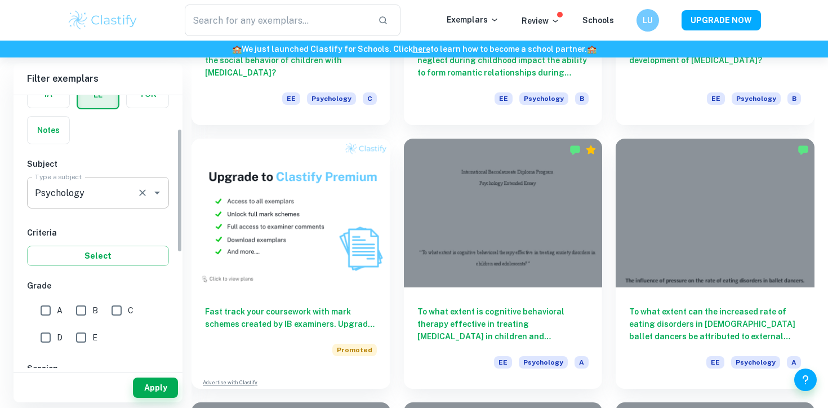
scroll to position [80, 0]
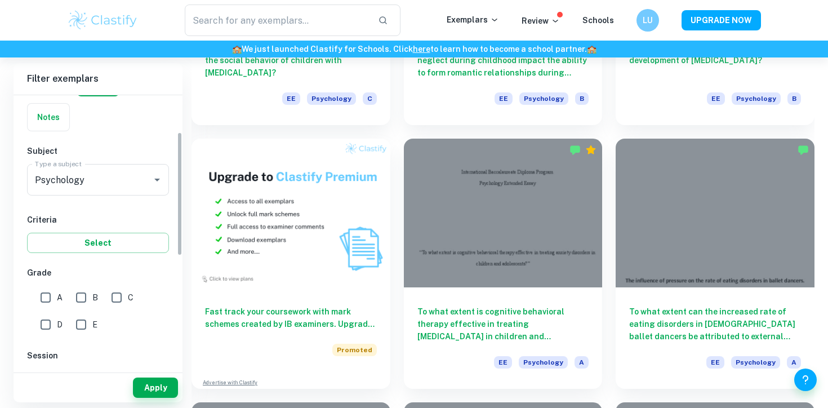
click at [39, 300] on input "A" at bounding box center [45, 297] width 23 height 23
checkbox input "true"
click at [169, 382] on button "Apply" at bounding box center [155, 387] width 45 height 20
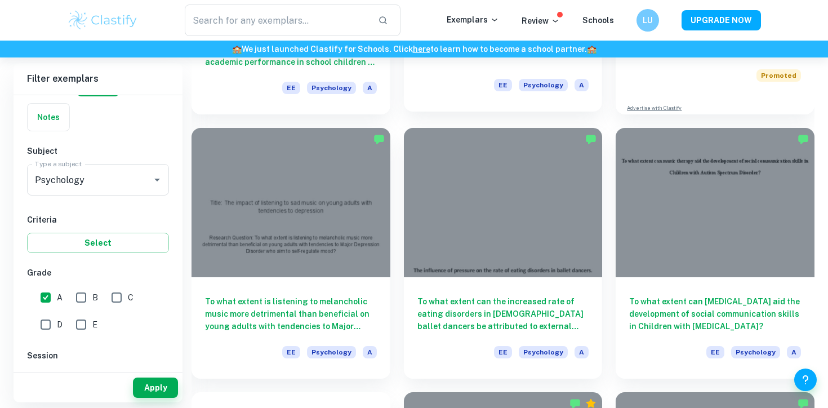
scroll to position [299, 0]
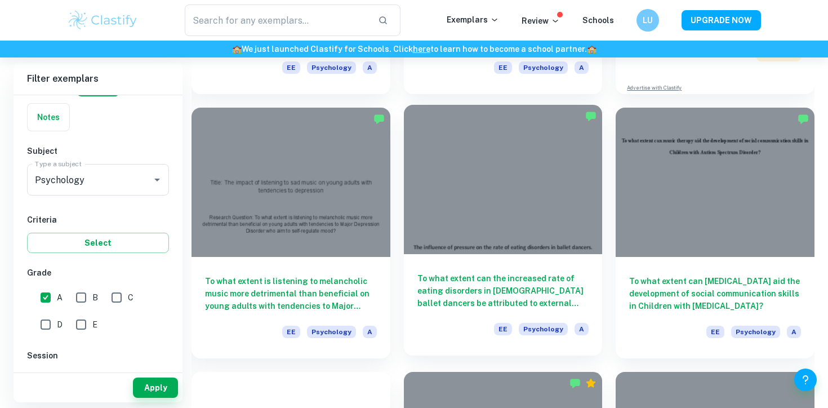
click at [551, 194] on div at bounding box center [503, 179] width 199 height 149
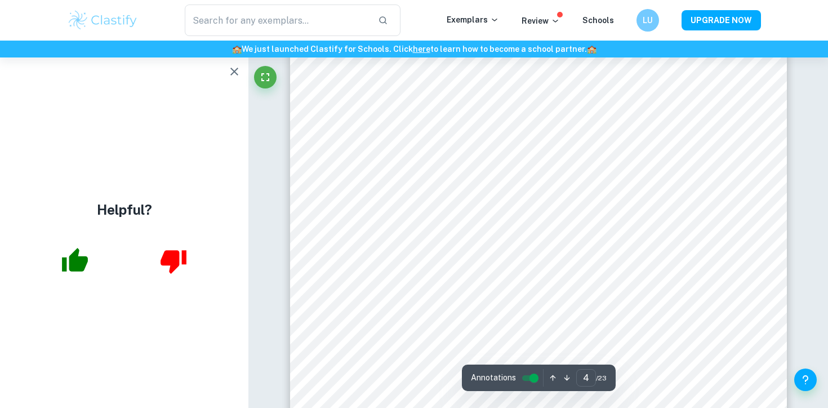
scroll to position [2500, 0]
click at [233, 66] on icon "button" at bounding box center [235, 72] width 14 height 14
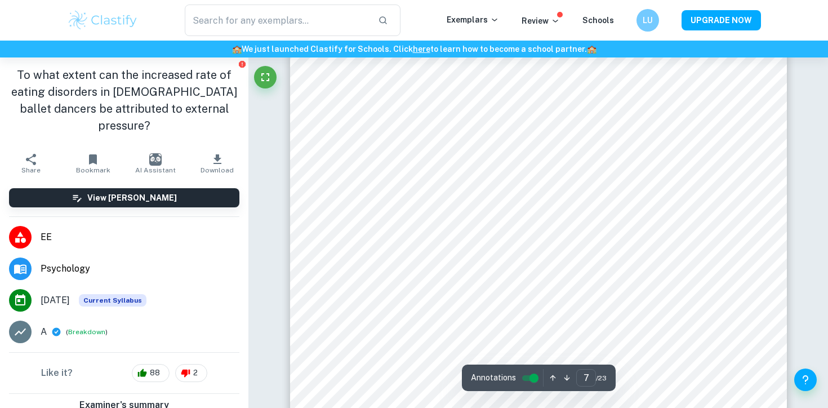
scroll to position [4441, 0]
